Goal: Information Seeking & Learning: Check status

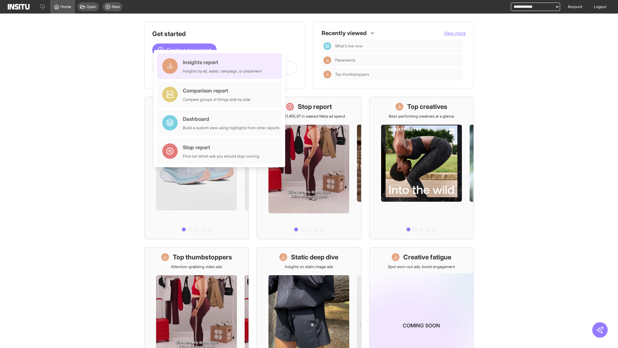
click at [221, 66] on div "Insights report Insights by ad, adset, campaign, or placement" at bounding box center [222, 65] width 79 height 15
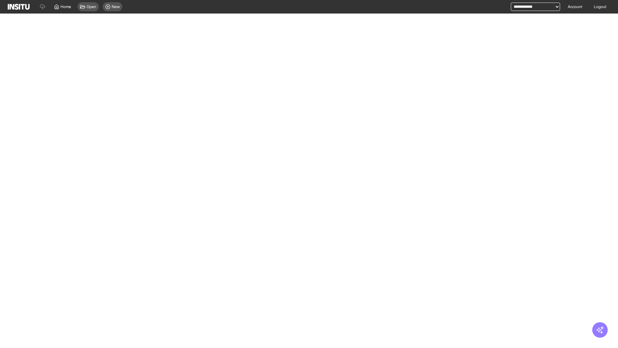
select select "**"
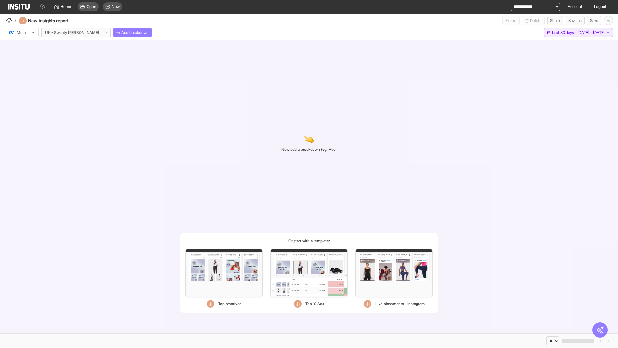
click at [566, 33] on span "Last 30 days - [DATE] - [DATE]" at bounding box center [578, 32] width 53 height 5
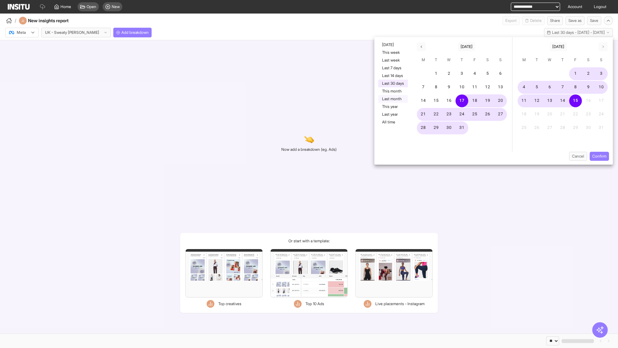
click at [393, 99] on button "Last month" at bounding box center [394, 99] width 30 height 8
